Goal: Answer question/provide support: Share knowledge or assist other users

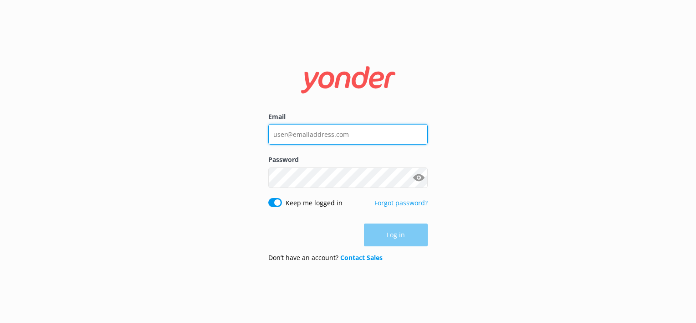
type input "[EMAIL_ADDRESS][DOMAIN_NAME]"
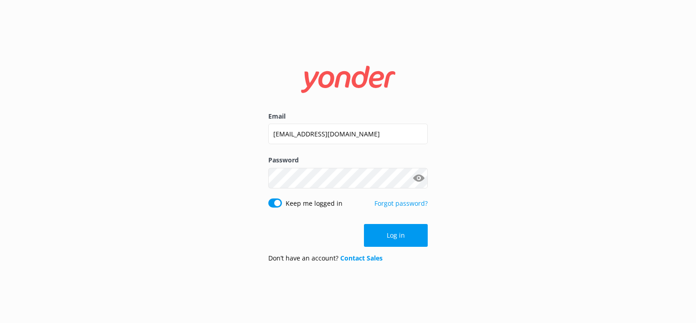
click at [395, 240] on div "Log in" at bounding box center [347, 235] width 159 height 23
click at [386, 255] on div "Don’t have an account? Contact Sales" at bounding box center [347, 258] width 159 height 10
click at [404, 237] on button "Log in" at bounding box center [396, 235] width 64 height 23
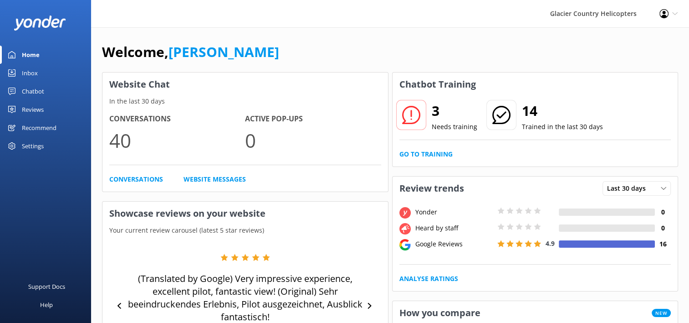
click at [416, 124] on div at bounding box center [411, 115] width 30 height 30
click at [31, 89] on div "Chatbot" at bounding box center [33, 91] width 22 height 18
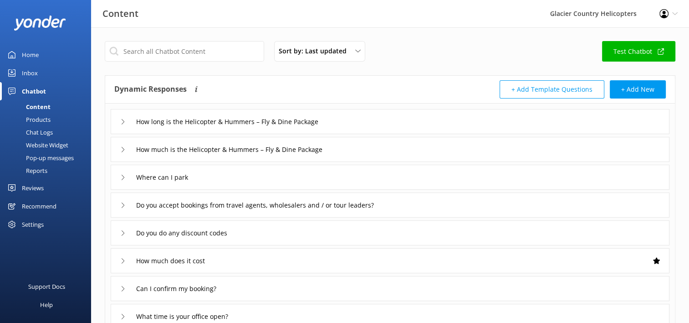
click at [29, 75] on div "Inbox" at bounding box center [30, 73] width 16 height 18
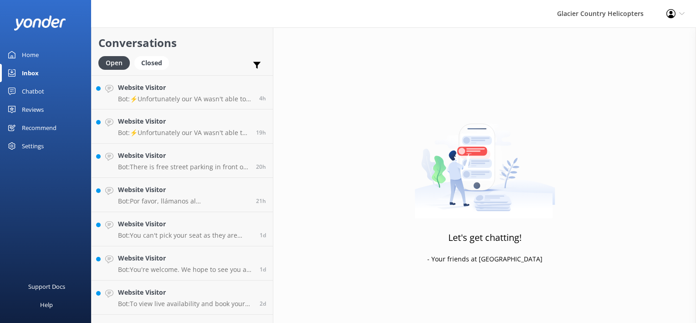
click at [32, 53] on div "Home" at bounding box center [30, 55] width 17 height 18
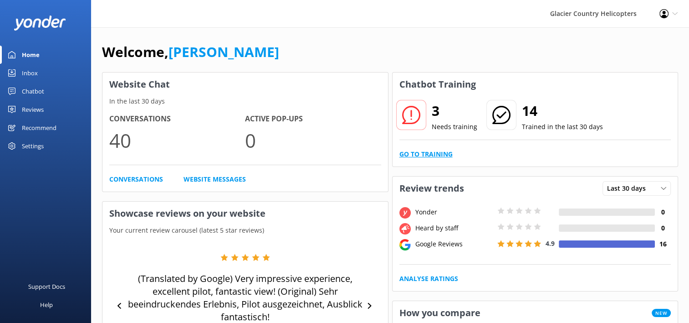
click at [443, 156] on link "Go to Training" at bounding box center [426, 154] width 53 height 10
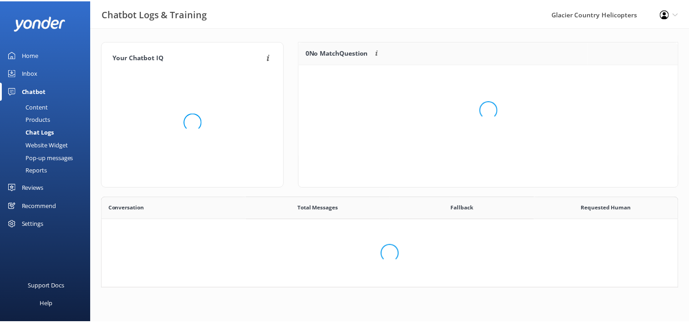
scroll to position [312, 569]
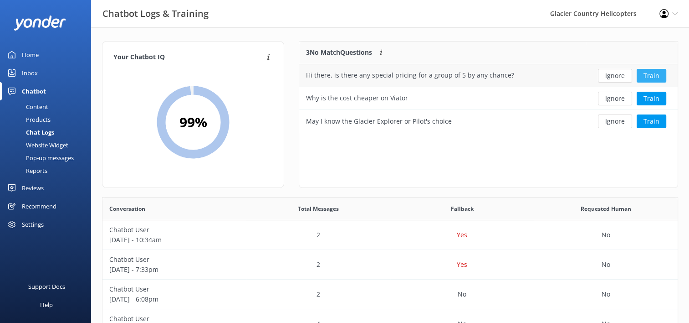
click at [651, 76] on button "Train" at bounding box center [652, 76] width 30 height 14
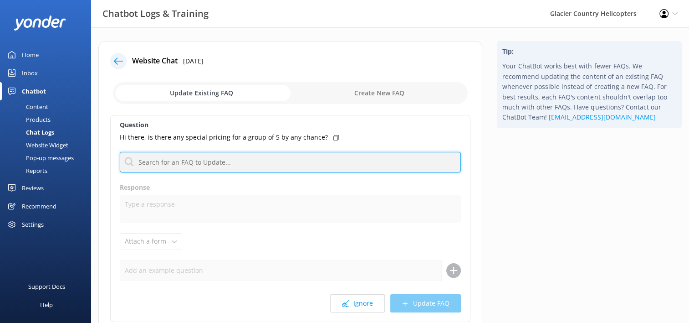
click at [220, 159] on input "text" at bounding box center [290, 162] width 341 height 21
click at [183, 159] on input "text" at bounding box center [290, 162] width 341 height 21
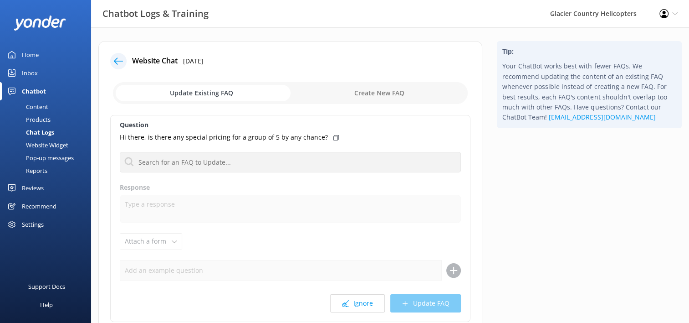
click at [211, 91] on input "checkbox" at bounding box center [290, 93] width 355 height 22
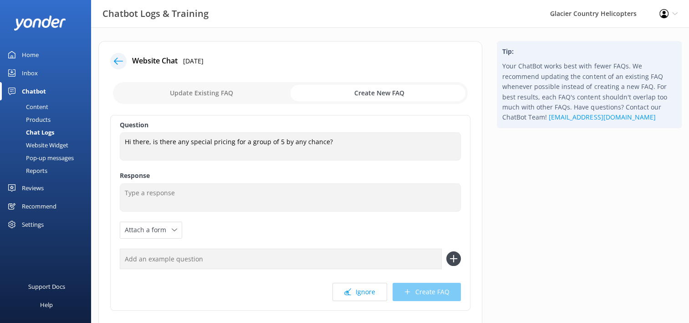
click at [157, 258] on input "text" at bounding box center [281, 258] width 322 height 21
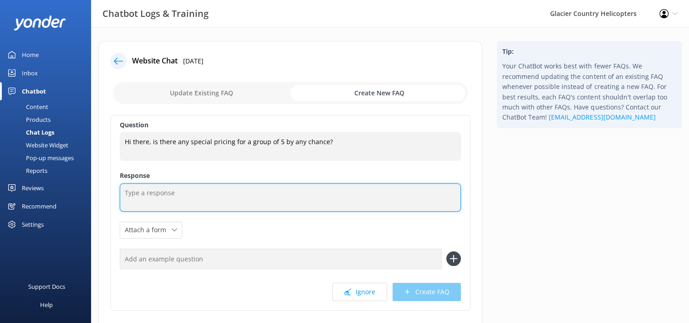
click at [165, 201] on textarea at bounding box center [290, 197] width 341 height 28
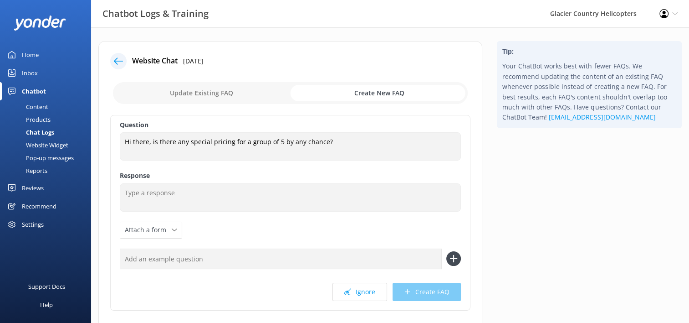
click at [199, 104] on div "Update Existing FAQ Create New FAQ" at bounding box center [290, 92] width 360 height 27
click at [204, 98] on input "checkbox" at bounding box center [290, 93] width 355 height 22
checkbox input "false"
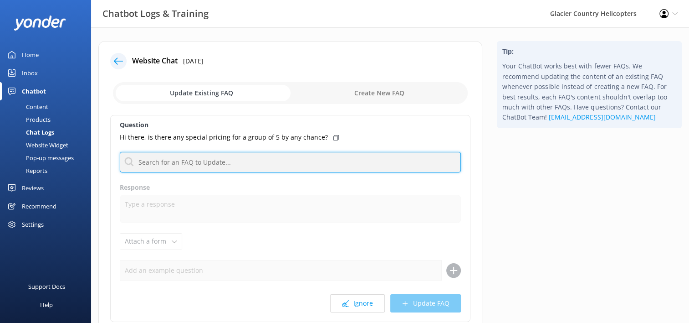
click at [162, 170] on input "text" at bounding box center [290, 162] width 341 height 21
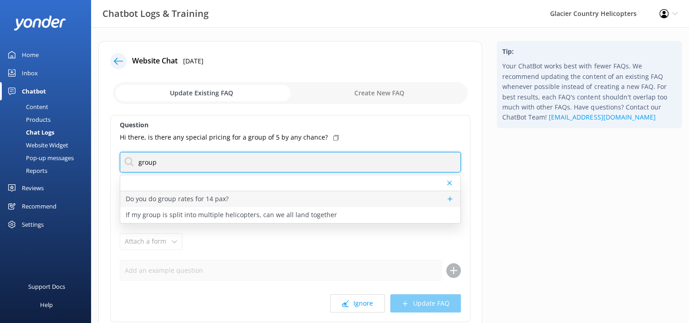
type input "group"
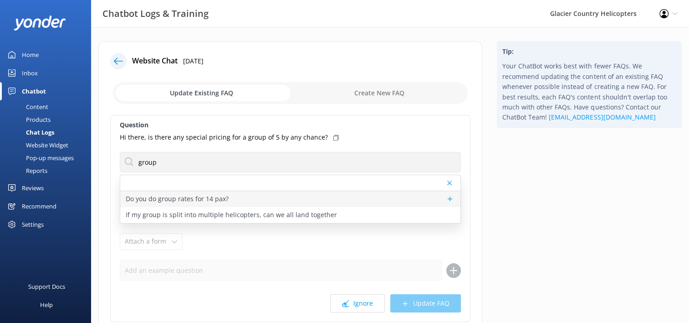
click at [206, 195] on p "Do you do group rates for 14 pax?" at bounding box center [177, 199] width 103 height 10
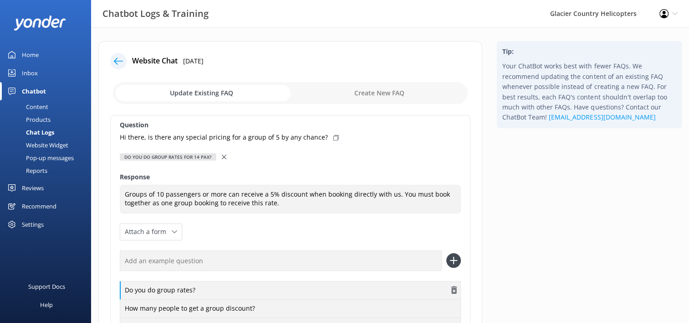
click at [170, 288] on div "Do you do group rates?" at bounding box center [290, 290] width 341 height 19
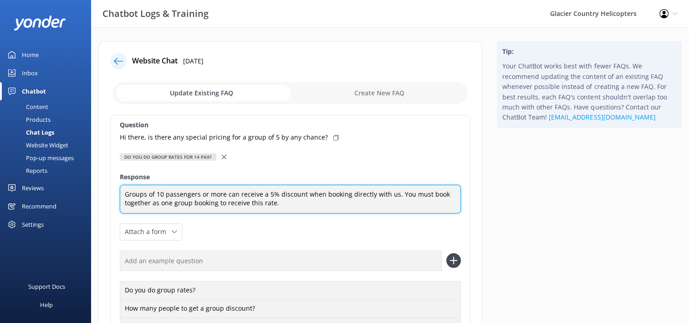
click at [204, 204] on textarea "Groups of 10 passengers or more can receive a 5% discount when booking directly…" at bounding box center [290, 199] width 341 height 29
click at [292, 203] on textarea "Groups of 10 passengers or more can receive a 5% discount when booking directly…" at bounding box center [290, 199] width 341 height 29
click at [411, 189] on textarea "Groups of 10 passengers or more can receive a 5% discount when booking directly…" at bounding box center [290, 199] width 341 height 29
click at [328, 201] on textarea "Groups of 10 passengers or more can receive a 5% discount when booking directly…" at bounding box center [290, 199] width 341 height 29
type textarea "Groups of 10 passengers or more can receive a 5% discount when booking directly…"
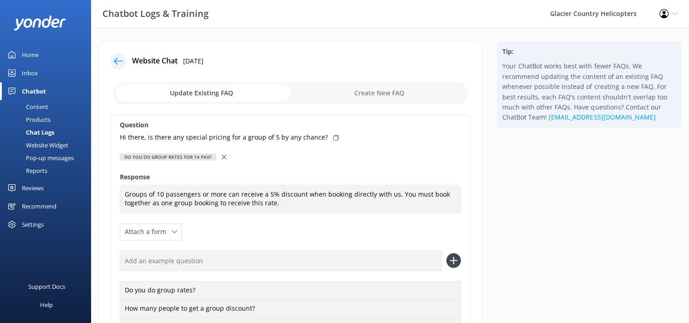
click at [251, 153] on div "Do you do group rates for 14 pax?" at bounding box center [290, 157] width 341 height 10
click at [223, 157] on use at bounding box center [224, 156] width 5 height 5
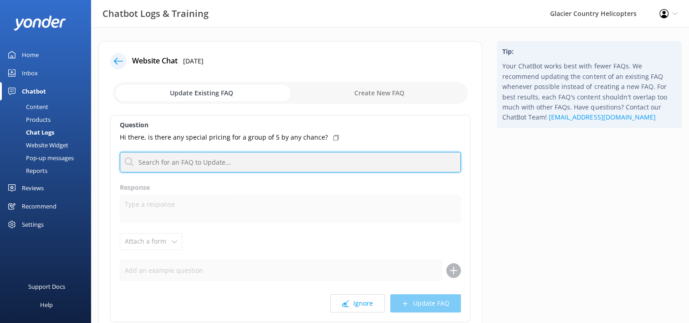
click at [196, 162] on input "text" at bounding box center [290, 162] width 341 height 21
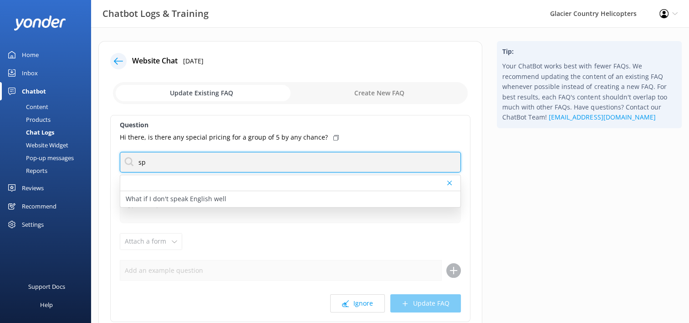
type input "s"
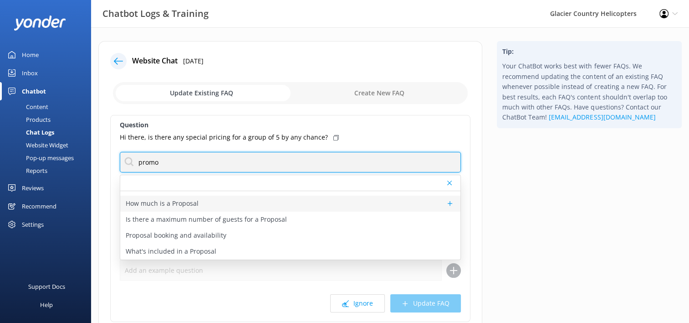
scroll to position [75, 0]
drag, startPoint x: 175, startPoint y: 163, endPoint x: 98, endPoint y: 169, distance: 78.1
click at [98, 169] on div "Website Chat [DATE] Update Existing FAQ Create New FAQ Question Hi there, is th…" at bounding box center [290, 209] width 399 height 336
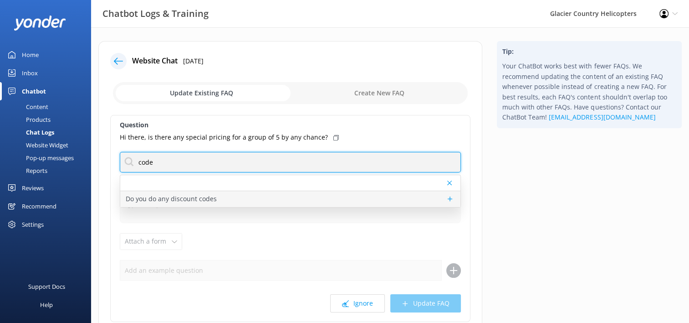
type input "code"
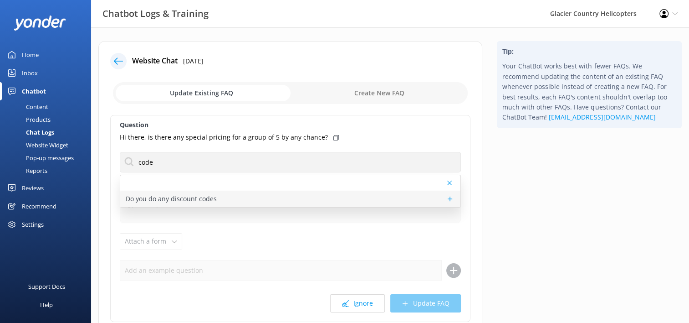
click at [184, 199] on p "Do you do any discount codes" at bounding box center [171, 199] width 91 height 10
type textarea "At certain times of the year, we may have promo codes activated. Currently we h…"
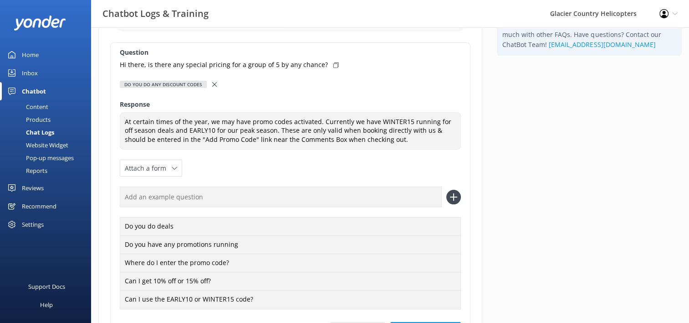
scroll to position [73, 0]
click at [154, 190] on input "text" at bounding box center [281, 196] width 322 height 21
drag, startPoint x: 273, startPoint y: 195, endPoint x: 203, endPoint y: 195, distance: 70.6
click at [203, 195] on input "Is there any special pricing for a group?" at bounding box center [281, 196] width 322 height 21
drag, startPoint x: 224, startPoint y: 194, endPoint x: 104, endPoint y: 205, distance: 120.8
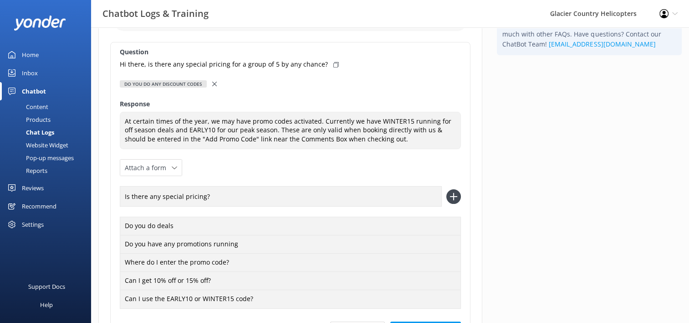
click at [104, 205] on div "Website Chat [DATE] Update Existing FAQ Create New FAQ Question Hi there, is th…" at bounding box center [290, 181] width 384 height 427
type input "Is there any special pricing?"
click at [453, 196] on icon at bounding box center [454, 196] width 15 height 15
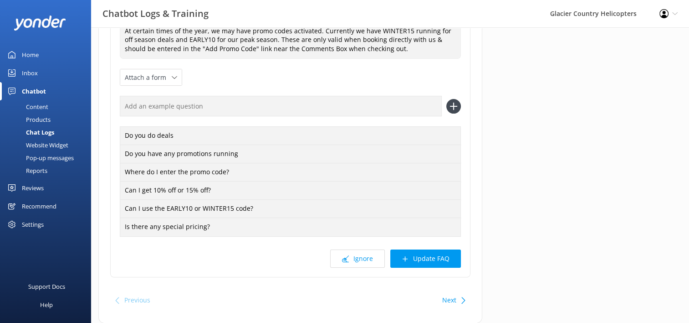
scroll to position [168, 0]
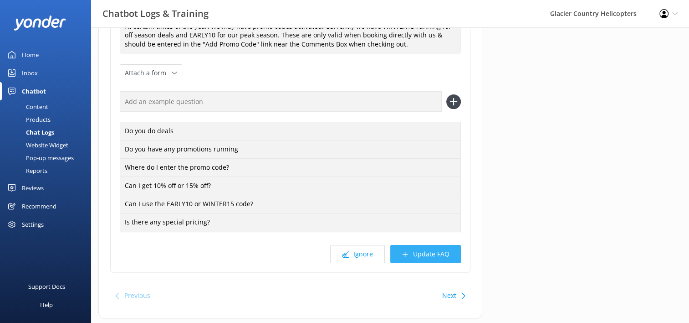
click at [419, 257] on button "Update FAQ" at bounding box center [426, 254] width 71 height 18
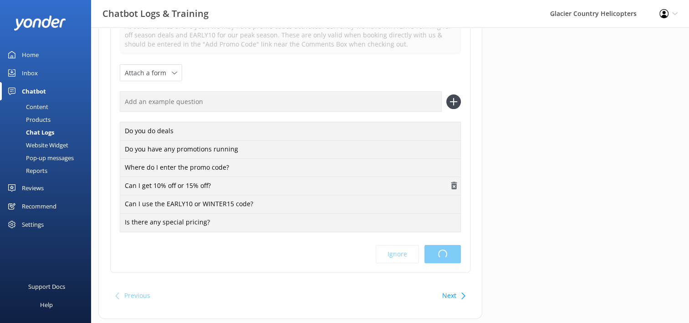
scroll to position [0, 0]
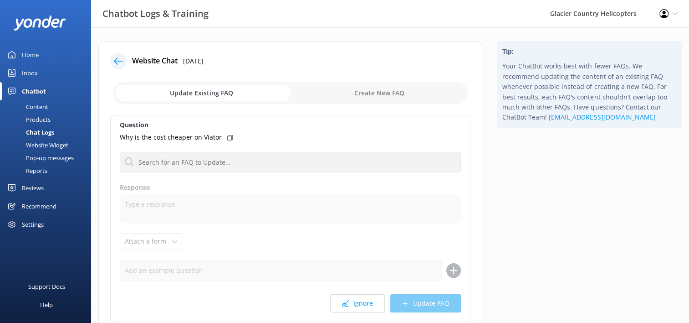
click at [116, 60] on icon at bounding box center [118, 61] width 9 height 9
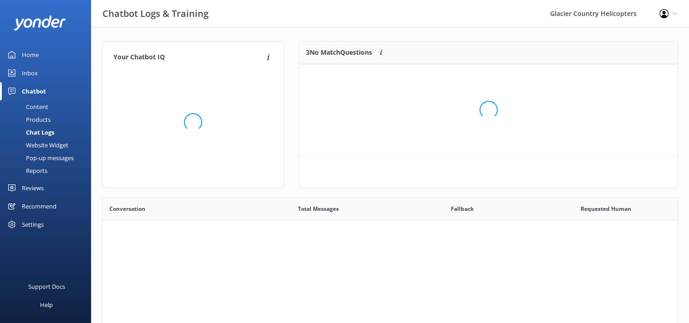
scroll to position [62, 371]
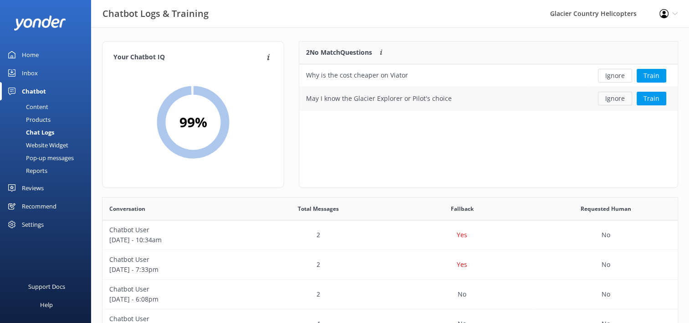
click at [622, 99] on button "Ignore" at bounding box center [615, 99] width 34 height 14
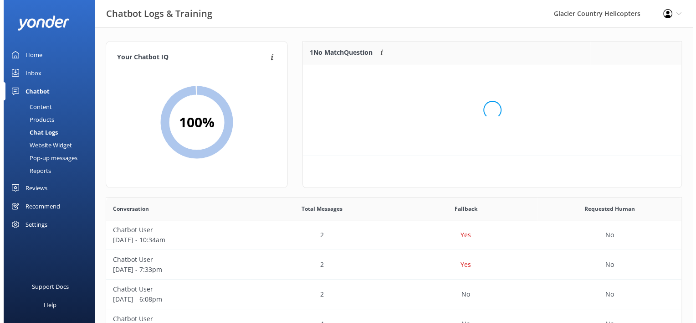
scroll to position [7, 7]
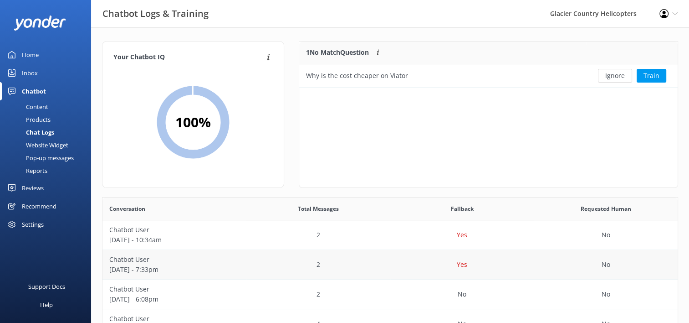
click at [152, 277] on div "Chatbot User [DATE] - 7:33pm" at bounding box center [175, 265] width 144 height 30
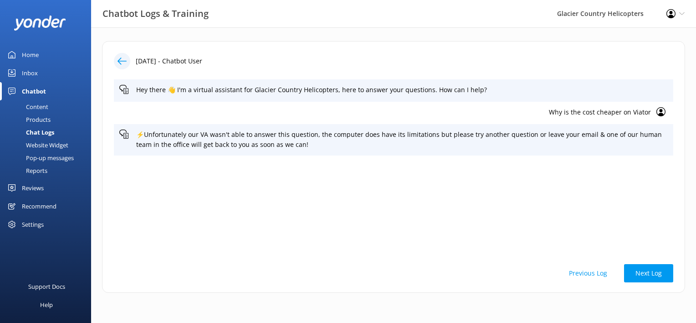
click at [118, 60] on use at bounding box center [122, 60] width 9 height 7
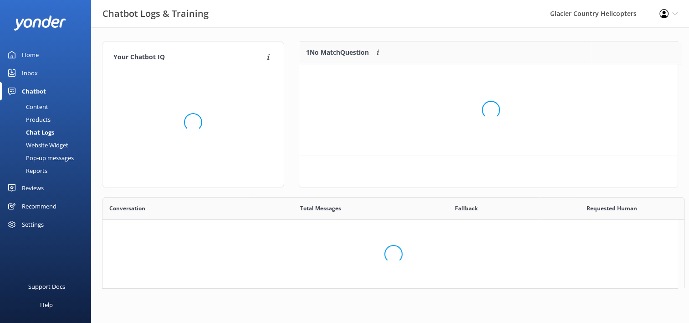
scroll to position [7, 7]
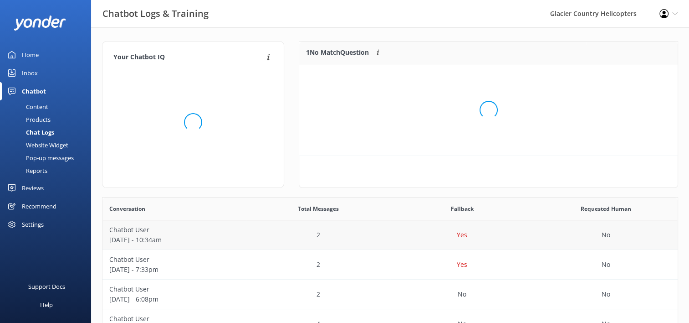
click at [155, 232] on p "Chatbot User" at bounding box center [174, 230] width 130 height 10
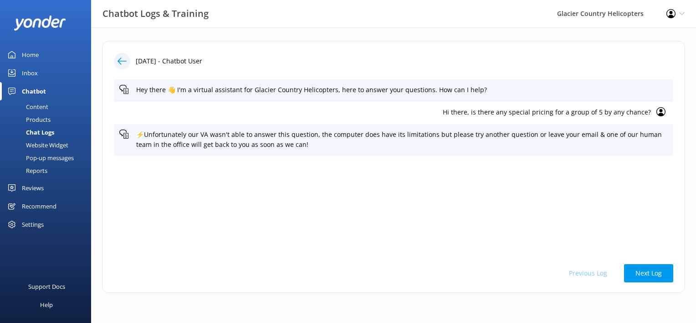
click at [607, 112] on p "Hi there, is there any special pricing for a group of 5 by any chance?" at bounding box center [385, 112] width 532 height 10
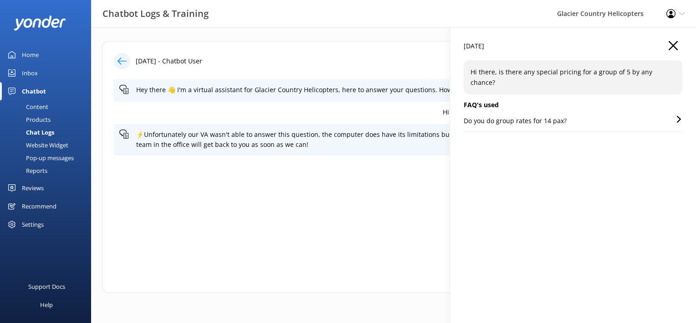
click at [535, 116] on p "Do you do group rates for 14 pax?" at bounding box center [515, 121] width 103 height 10
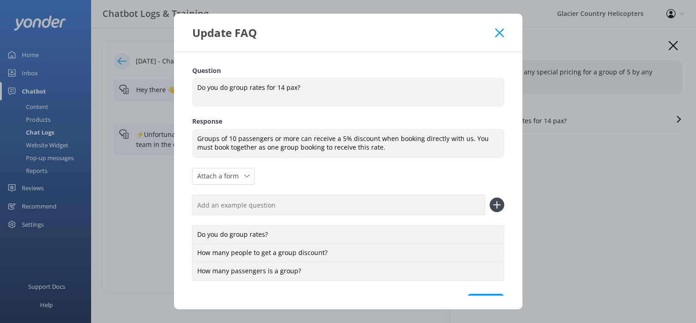
click at [503, 30] on icon at bounding box center [499, 32] width 9 height 9
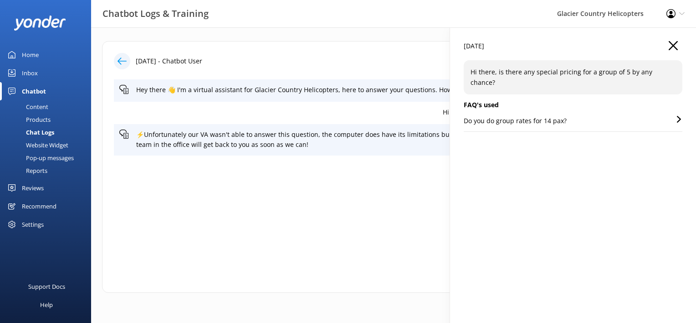
click at [513, 68] on p "Hi there, is there any special pricing for a group of 5 by any chance?" at bounding box center [573, 77] width 205 height 21
click at [602, 67] on p "Hi there, is there any special pricing for a group of 5 by any chance?" at bounding box center [573, 77] width 205 height 21
click at [674, 46] on use "button" at bounding box center [673, 45] width 9 height 9
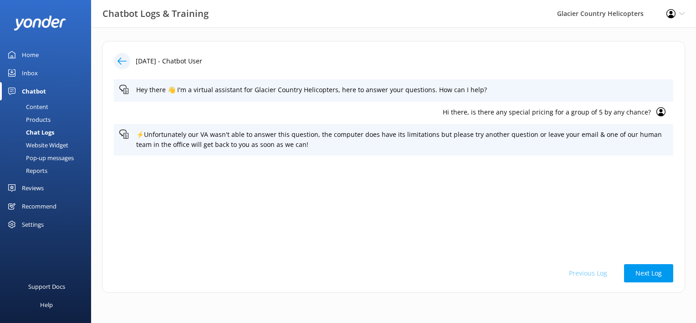
click at [33, 61] on div "Home" at bounding box center [30, 55] width 17 height 18
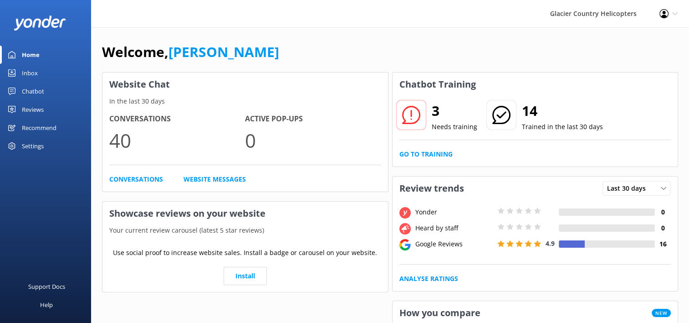
click at [26, 78] on div "Inbox" at bounding box center [30, 73] width 16 height 18
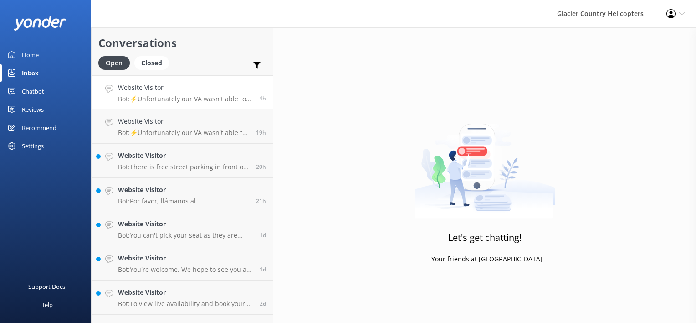
click at [199, 75] on link "Website Visitor Bot: ⚡Unfortunately our VA wasn't able to answer this question,…" at bounding box center [182, 92] width 181 height 34
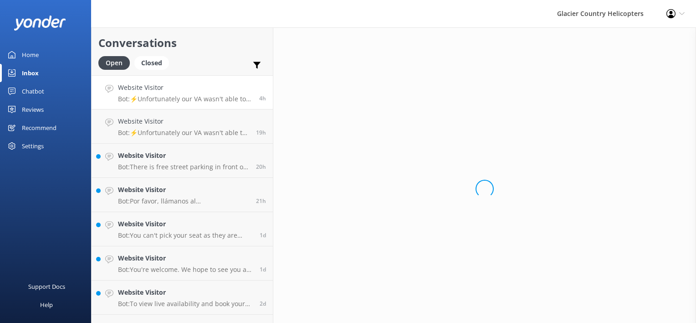
click at [187, 94] on div "Website Visitor Bot: ⚡Unfortunately our VA wasn't able to answer this question,…" at bounding box center [185, 92] width 134 height 20
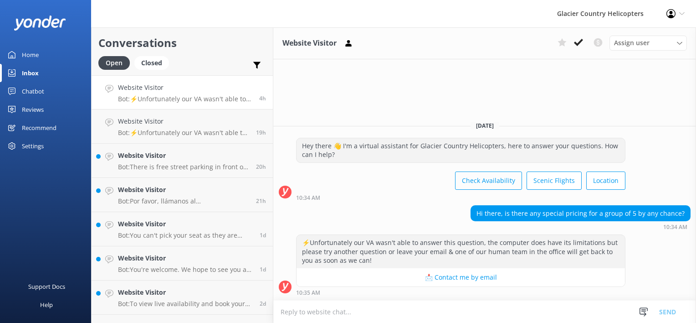
click at [467, 186] on button "Check Availability" at bounding box center [488, 180] width 67 height 18
click at [530, 213] on div "Hi there, is there any special pricing for a group of 5 by any chance?" at bounding box center [580, 213] width 219 height 15
click at [207, 131] on p "Bot: ⚡Unfortunately our VA wasn't able to answer this question, the computer do…" at bounding box center [183, 133] width 131 height 8
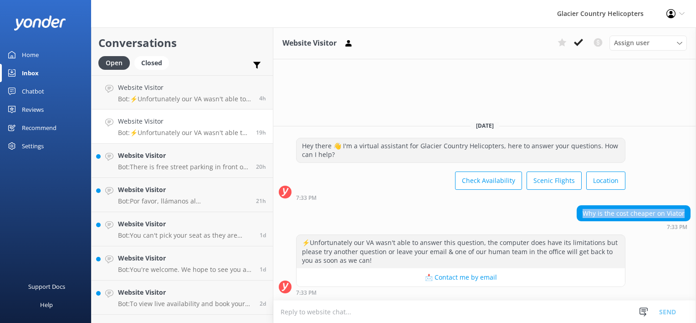
drag, startPoint x: 685, startPoint y: 213, endPoint x: 583, endPoint y: 211, distance: 102.6
click at [583, 211] on div "Why is the cost cheaper on Viator" at bounding box center [633, 213] width 113 height 15
copy div "Why is the cost cheaper on Viator"
click at [34, 72] on div "Inbox" at bounding box center [30, 73] width 17 height 18
